Goal: Complete application form: Complete application form

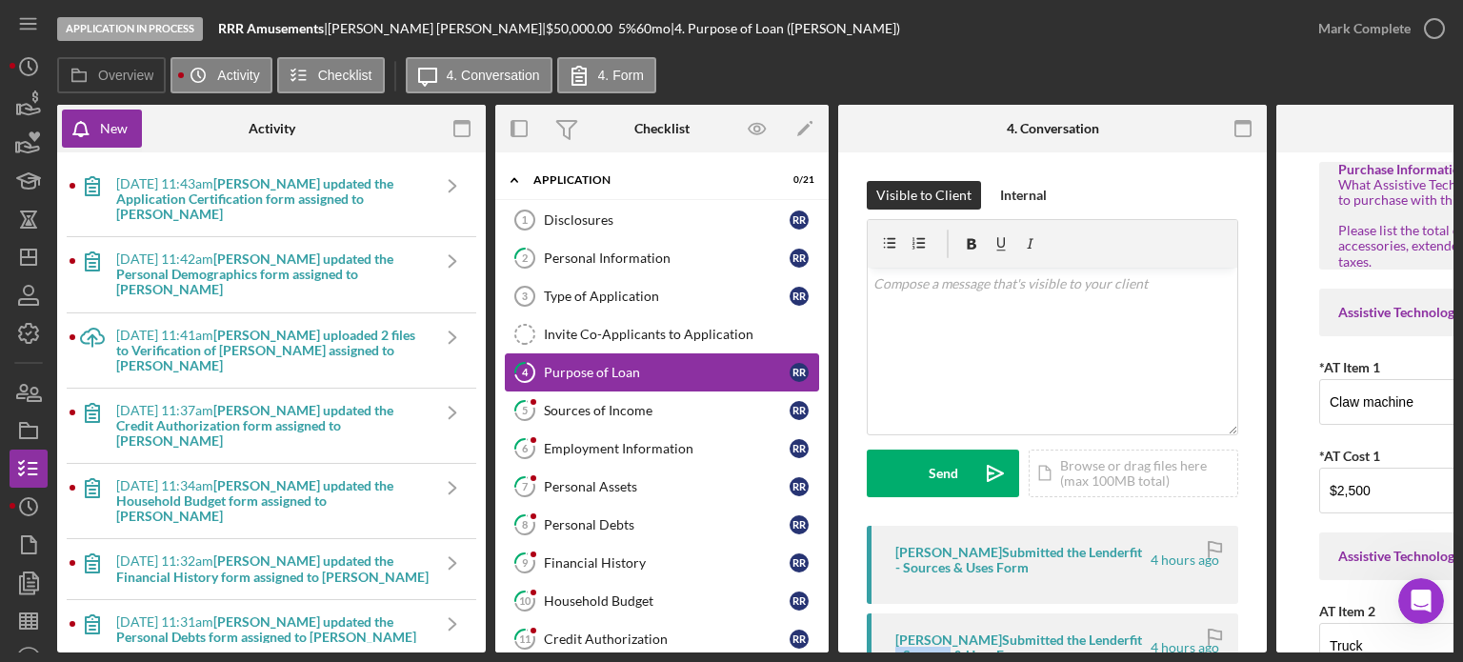
scroll to position [953, 0]
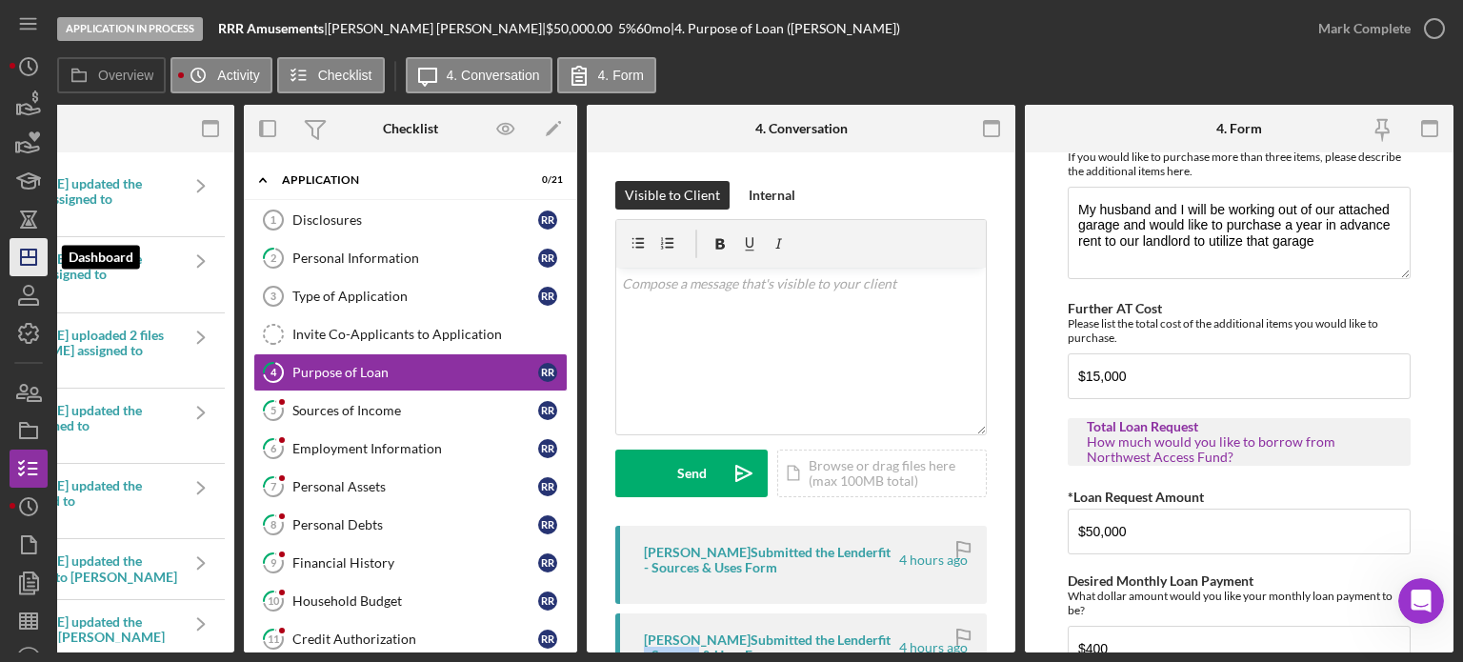
click at [21, 260] on polygon "button" at bounding box center [28, 257] width 15 height 15
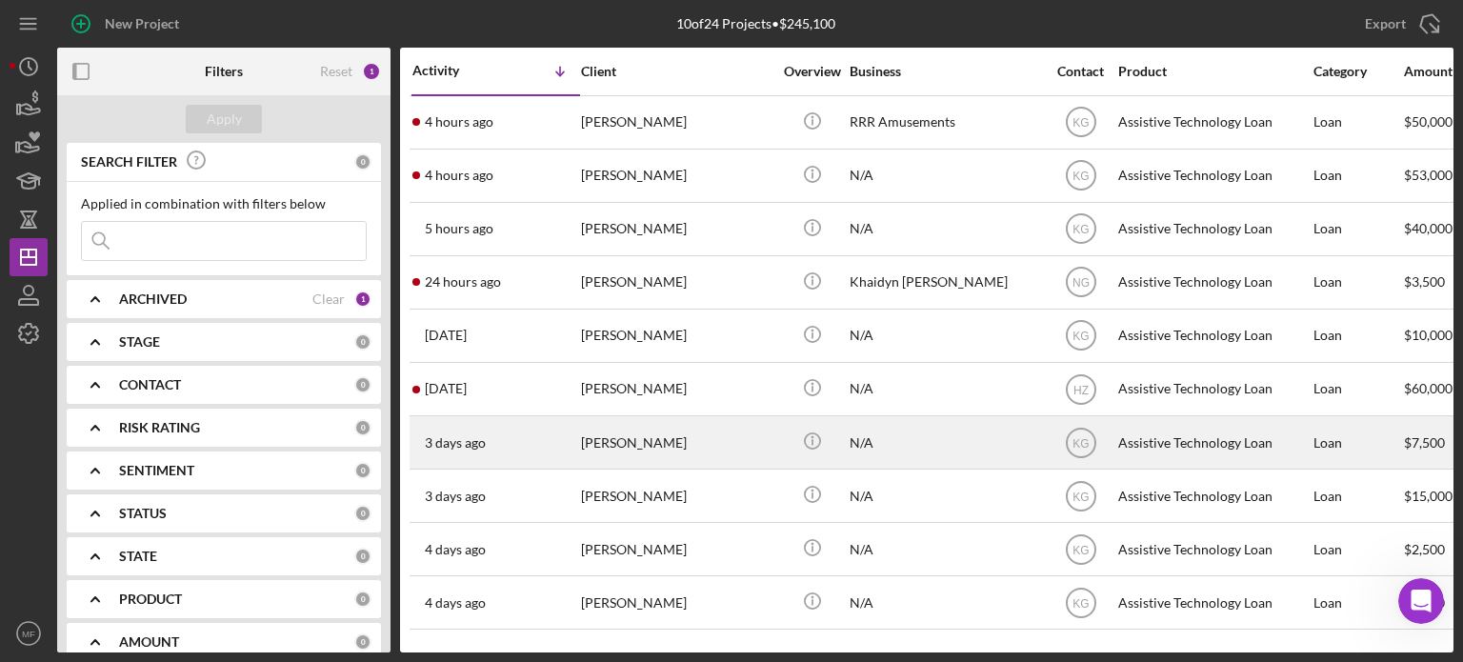
click at [956, 441] on div "N/A" at bounding box center [945, 442] width 191 height 50
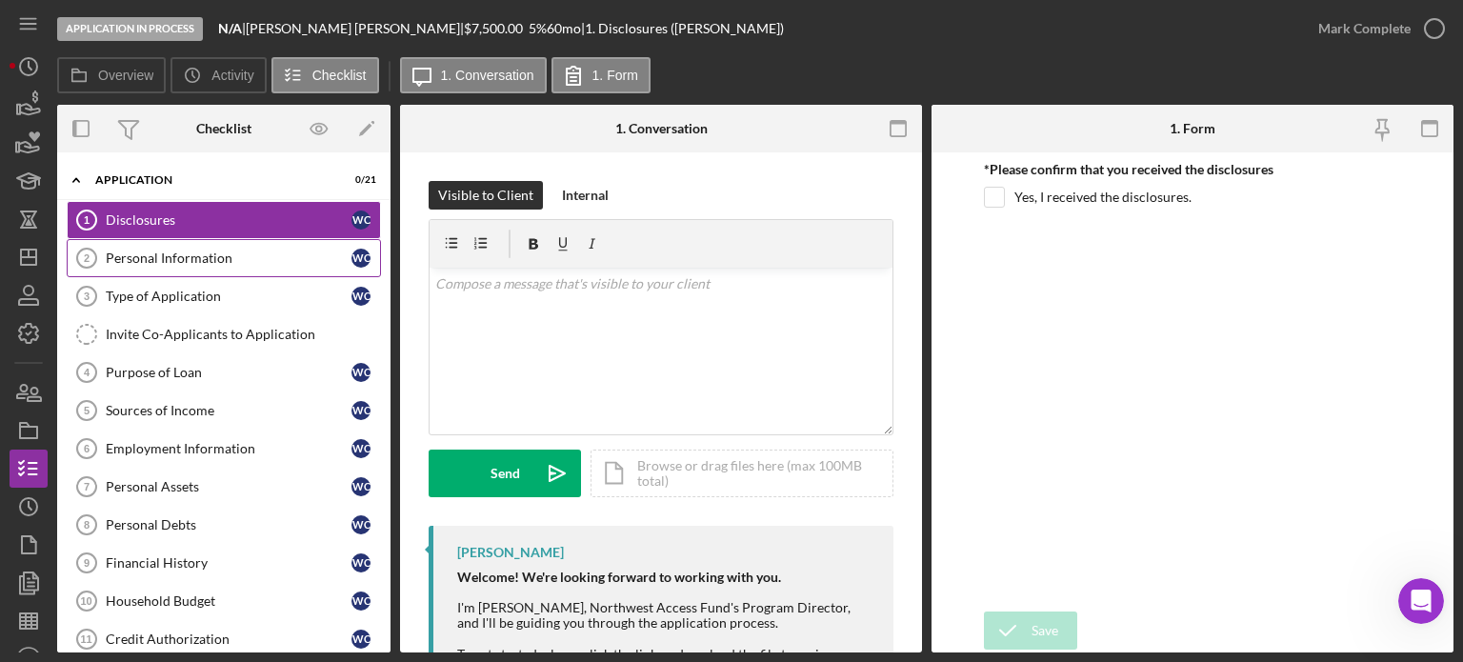
click at [179, 264] on div "Personal Information" at bounding box center [229, 258] width 246 height 15
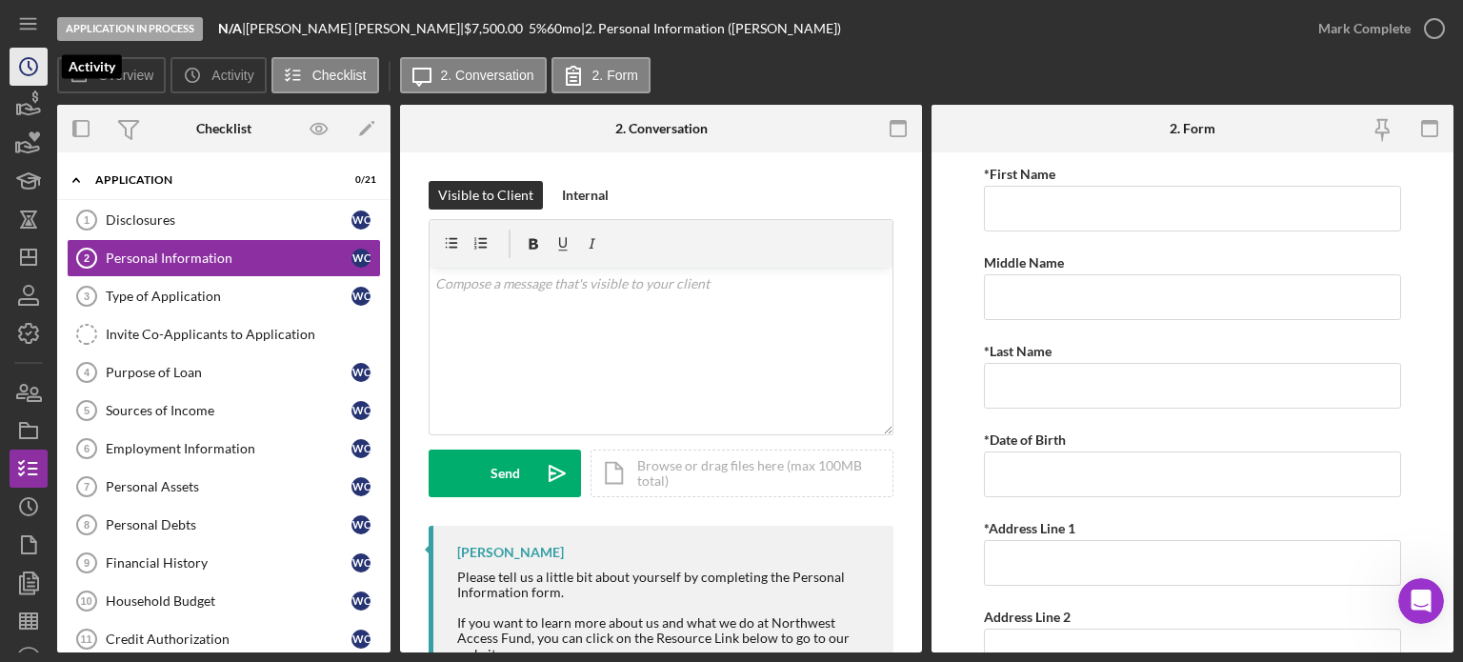
click at [28, 68] on icon "Icon/History" at bounding box center [29, 67] width 48 height 48
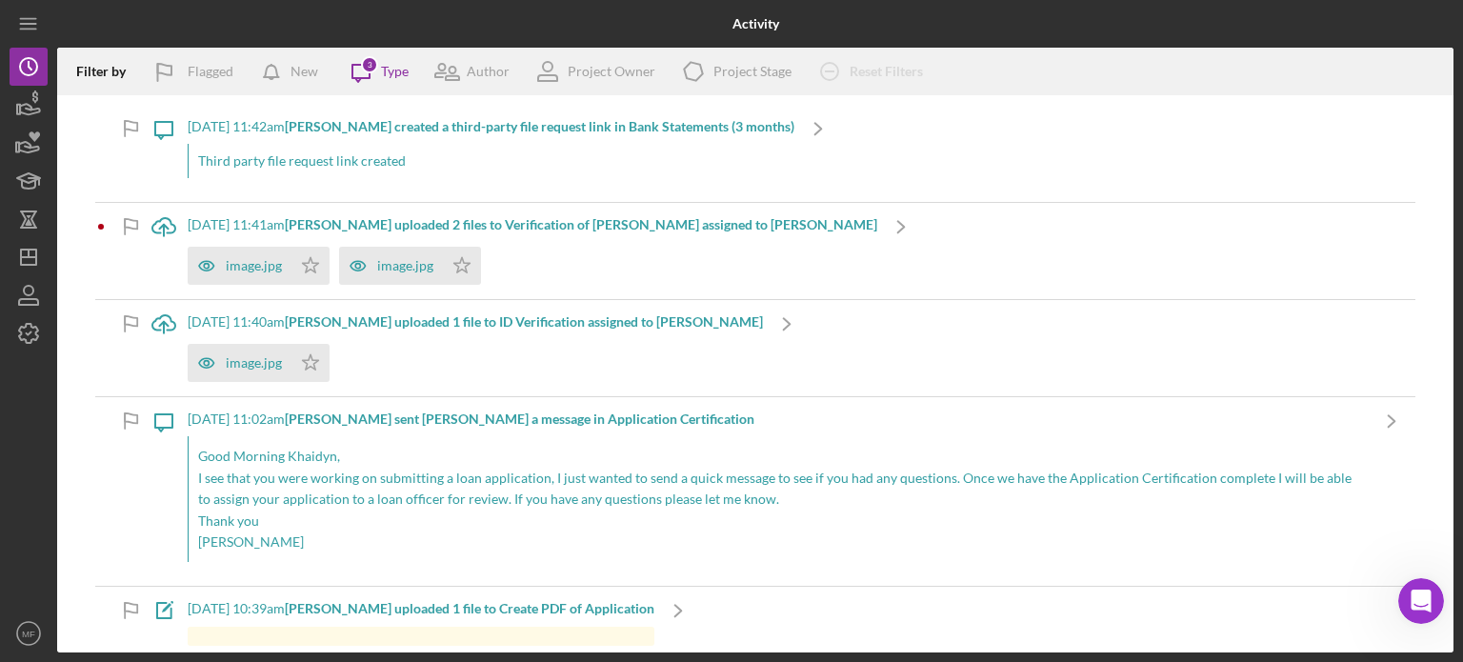
click at [381, 162] on div "Third party file request link created" at bounding box center [491, 161] width 607 height 34
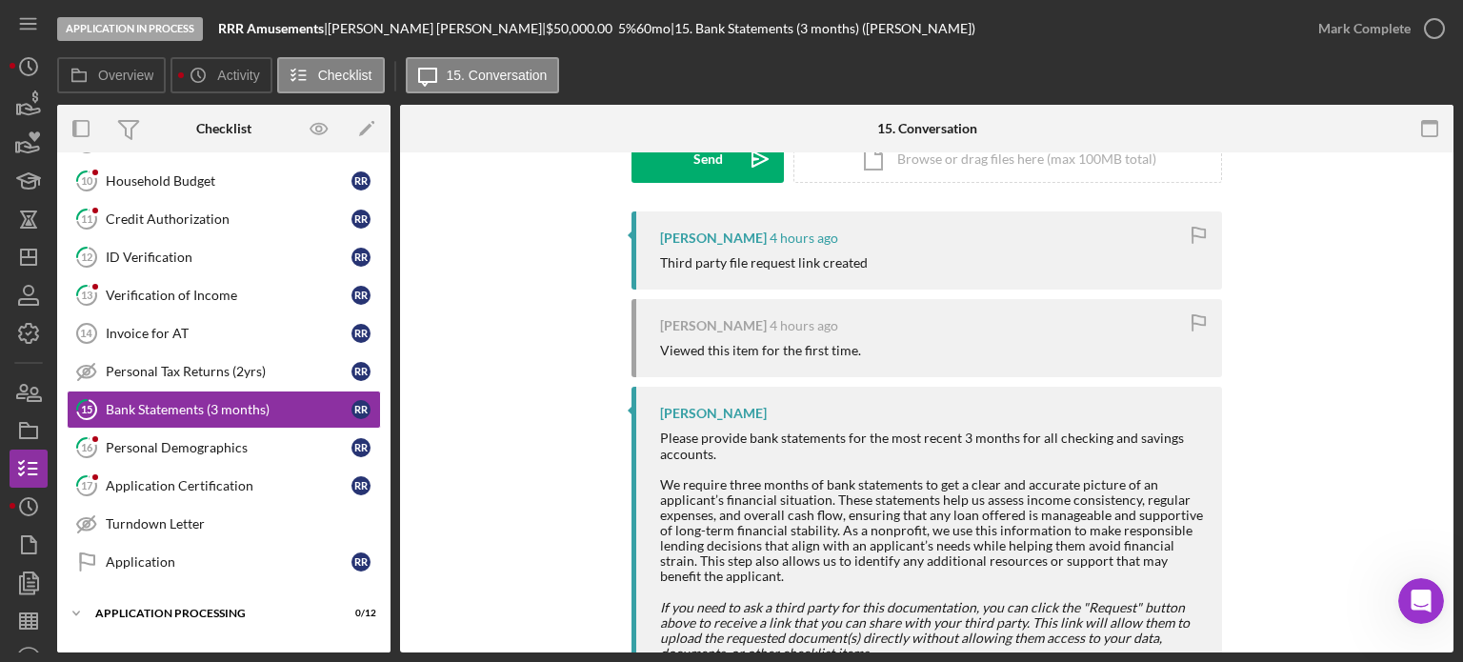
scroll to position [286, 0]
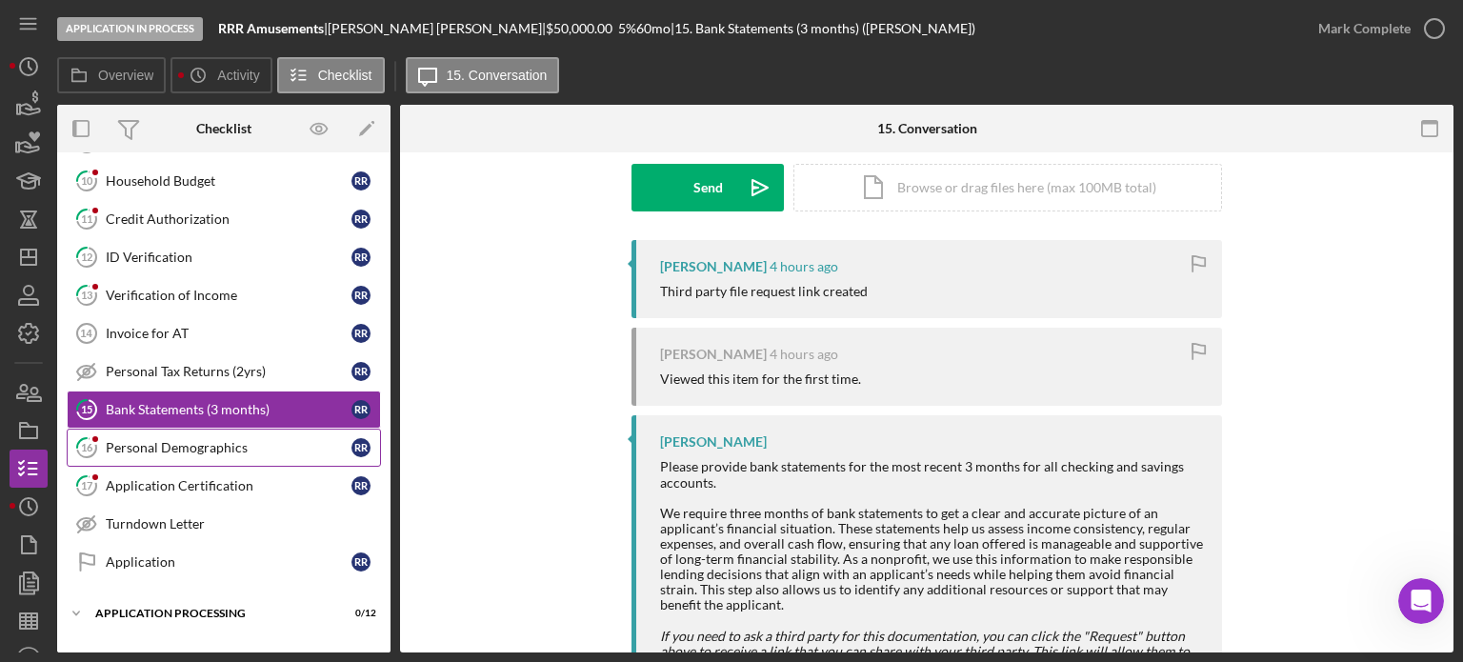
click at [204, 440] on div "Personal Demographics" at bounding box center [229, 447] width 246 height 15
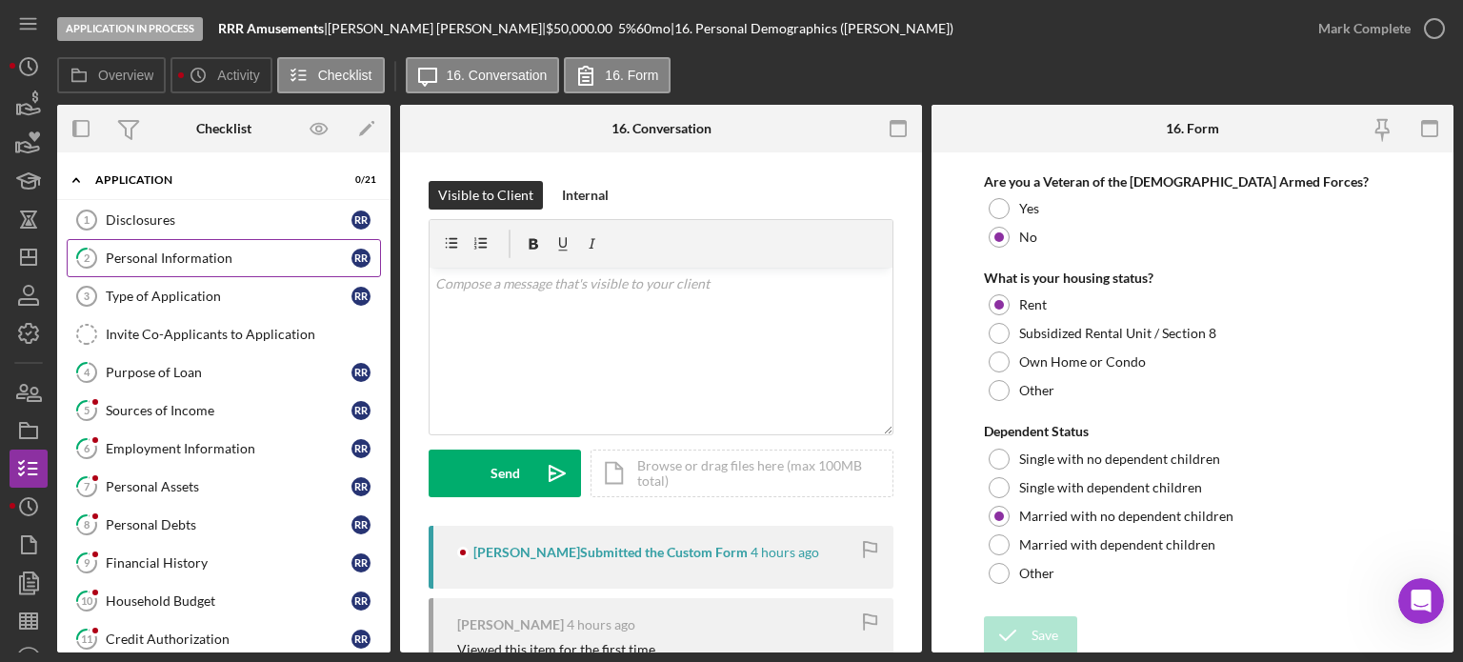
click at [197, 251] on div "Personal Information" at bounding box center [229, 258] width 246 height 15
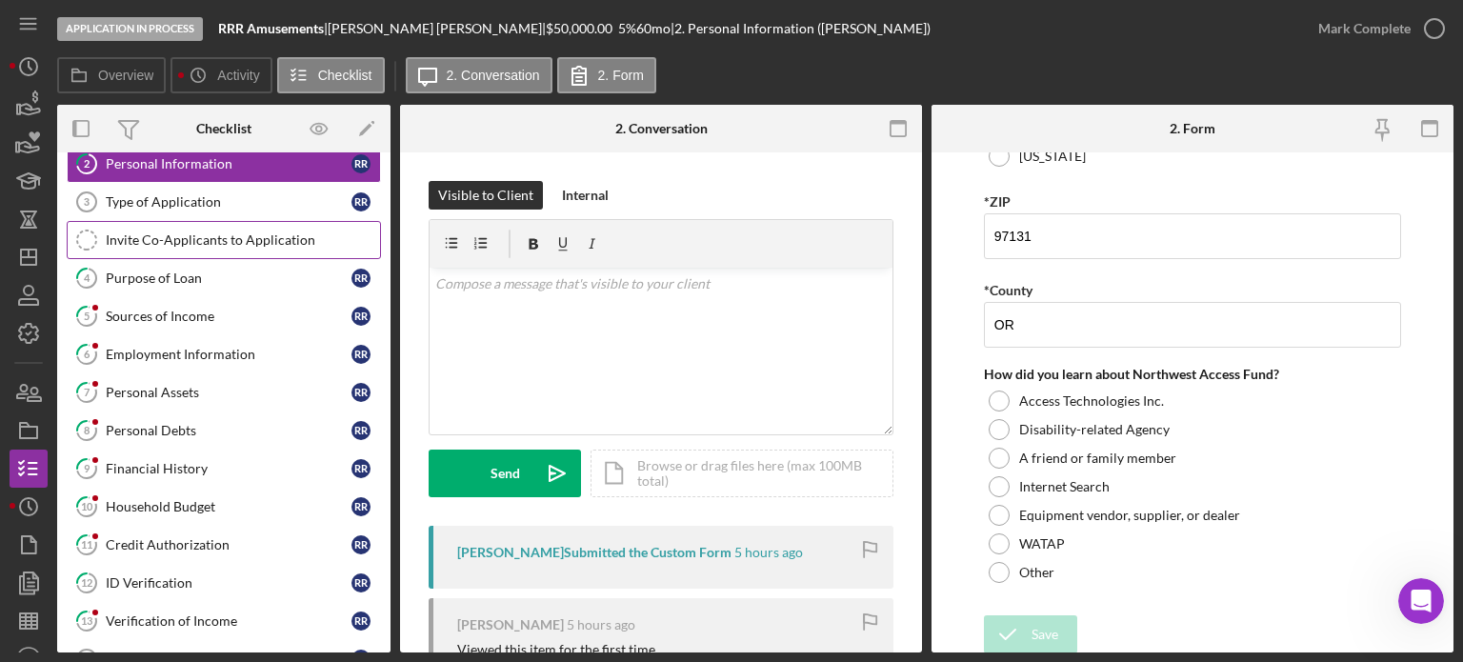
scroll to position [95, 0]
click at [162, 195] on div "Type of Application" at bounding box center [229, 200] width 246 height 15
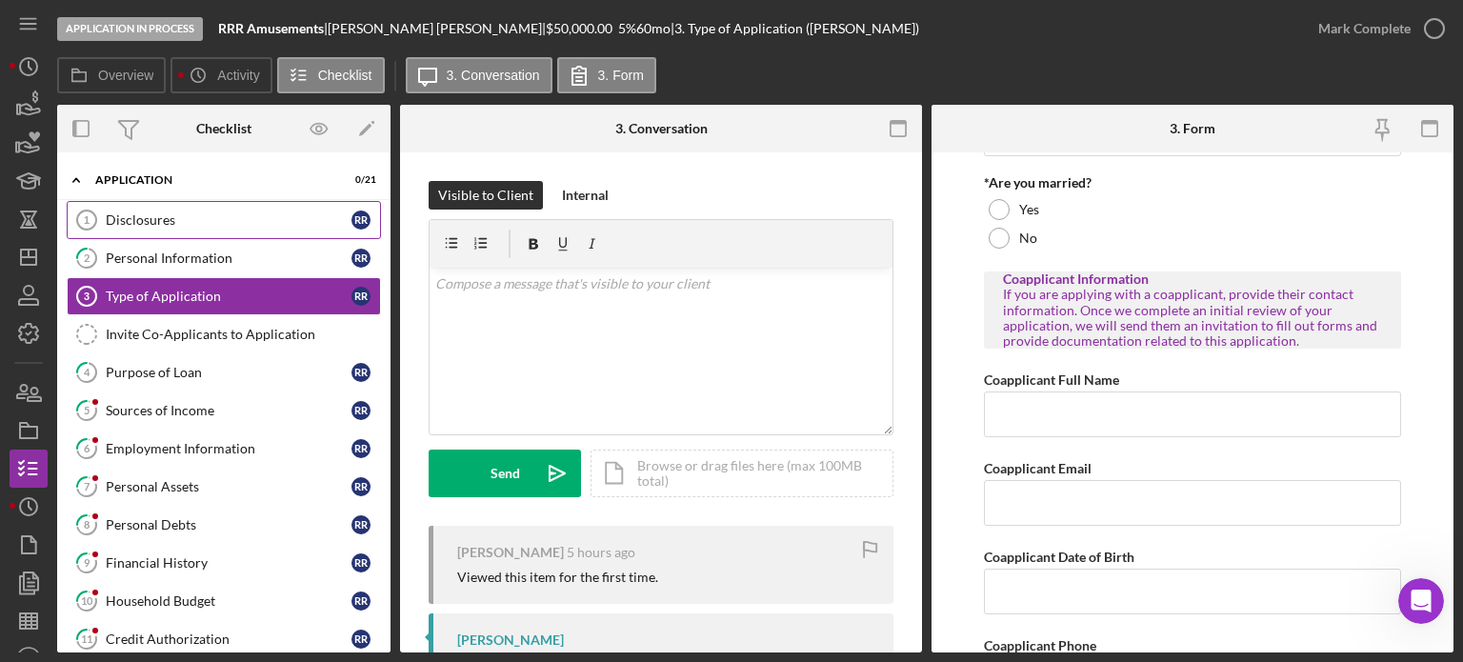
click at [168, 220] on div "Disclosures" at bounding box center [229, 219] width 246 height 15
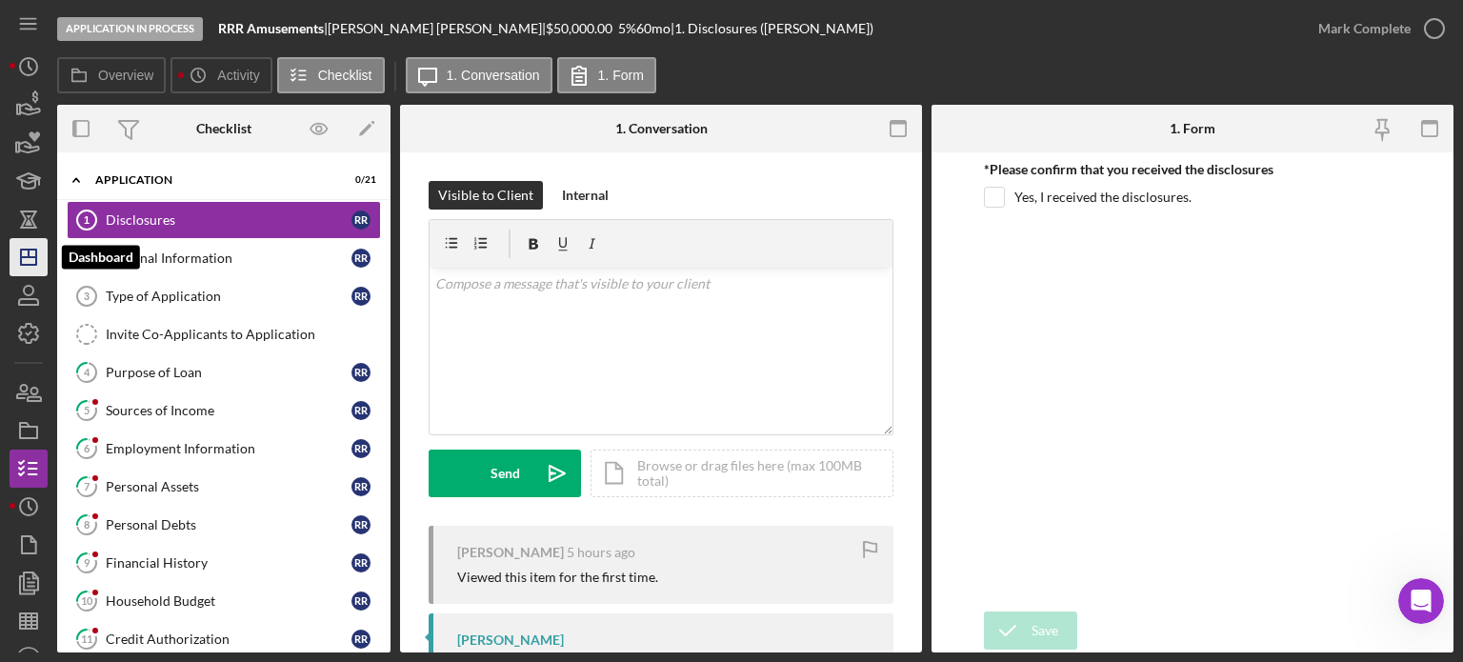
click at [31, 264] on polygon "button" at bounding box center [28, 257] width 15 height 15
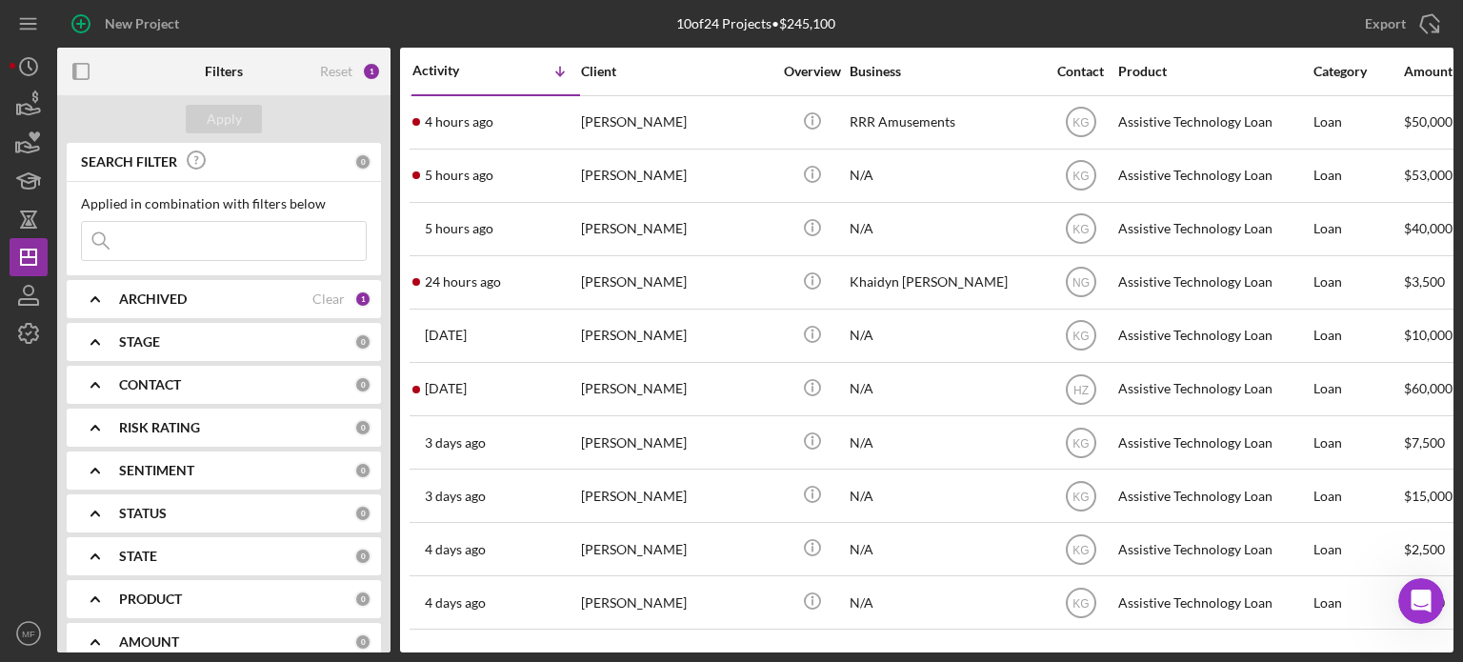
click at [173, 384] on b "CONTACT" at bounding box center [150, 384] width 62 height 15
